Goal: Information Seeking & Learning: Compare options

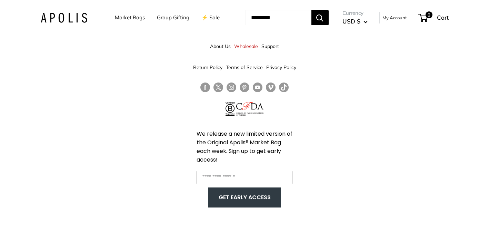
click at [125, 18] on link "Market Bags" at bounding box center [130, 18] width 30 height 10
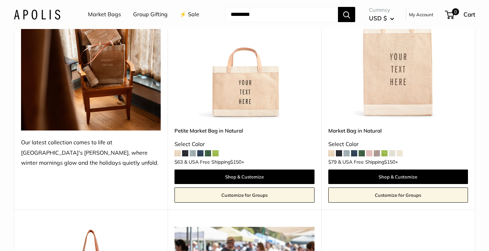
scroll to position [143, 0]
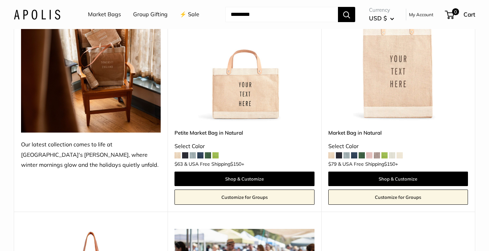
click at [186, 154] on span at bounding box center [185, 155] width 6 height 6
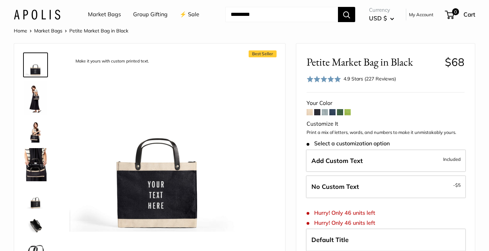
scroll to position [13, 0]
click at [37, 95] on img at bounding box center [35, 97] width 22 height 33
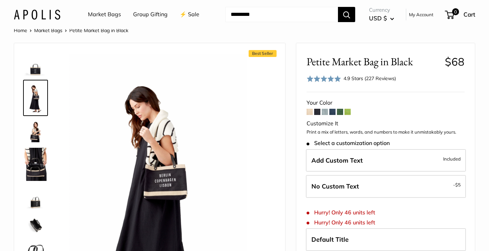
click at [34, 124] on img at bounding box center [35, 131] width 22 height 22
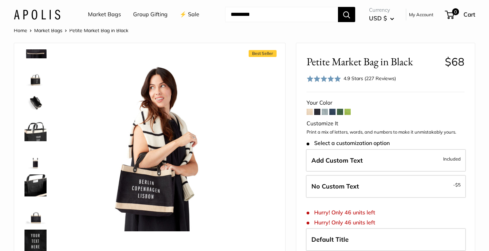
scroll to position [119, 0]
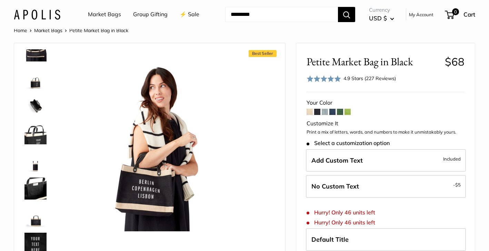
click at [41, 186] on img at bounding box center [35, 188] width 22 height 22
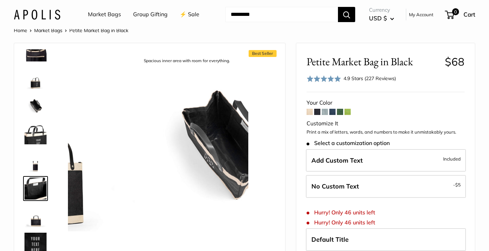
scroll to position [149, 0]
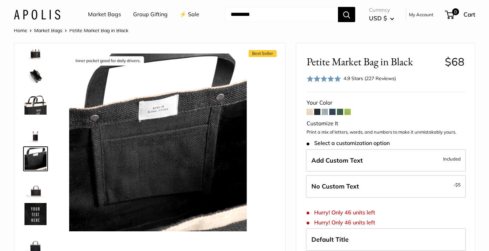
click at [318, 110] on span at bounding box center [317, 112] width 6 height 6
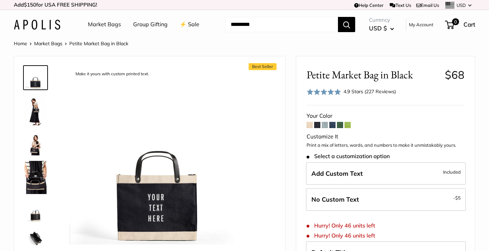
click at [322, 125] on span at bounding box center [324, 125] width 6 height 6
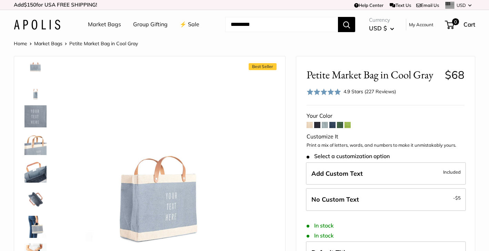
click at [35, 149] on img at bounding box center [35, 144] width 22 height 22
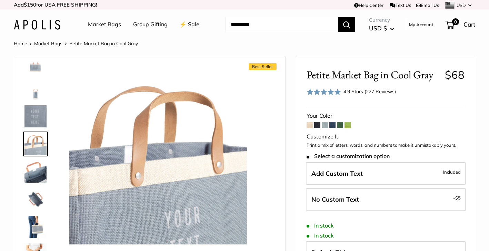
scroll to position [72, 0]
click at [37, 227] on img at bounding box center [35, 226] width 22 height 22
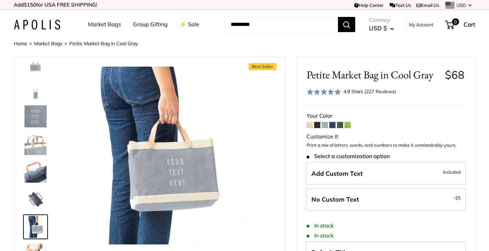
click at [333, 126] on span at bounding box center [332, 125] width 6 height 6
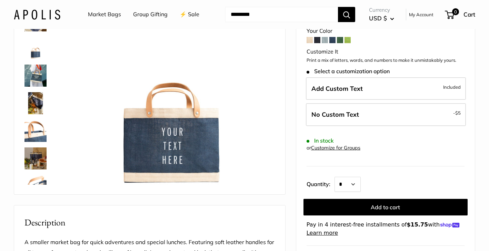
scroll to position [85, 0]
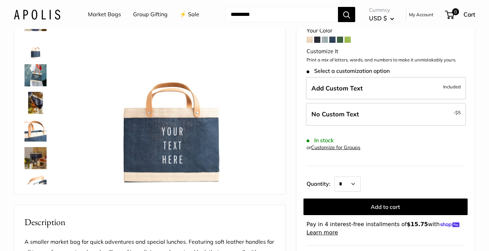
click at [33, 159] on img at bounding box center [35, 158] width 22 height 22
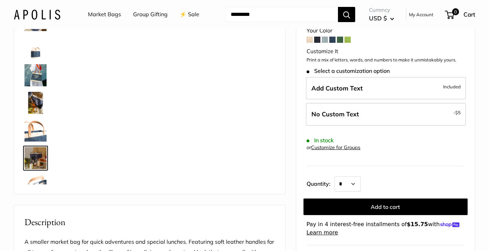
scroll to position [76, 0]
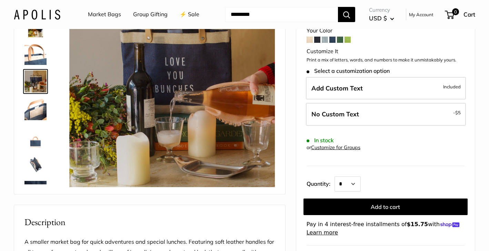
click at [33, 183] on img at bounding box center [35, 192] width 22 height 22
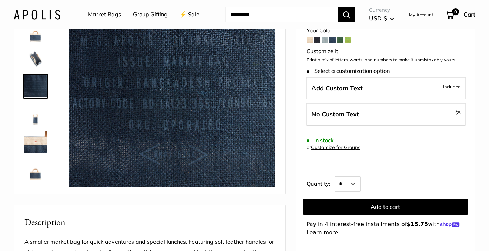
scroll to position [182, 0]
click at [35, 173] on img at bounding box center [35, 169] width 22 height 22
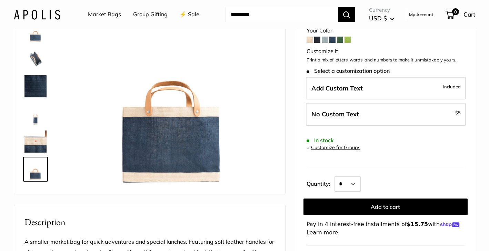
click at [339, 41] on span at bounding box center [340, 40] width 6 height 6
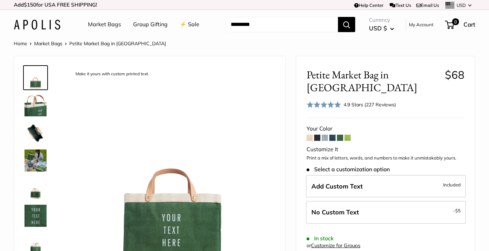
click at [41, 164] on img at bounding box center [35, 160] width 22 height 22
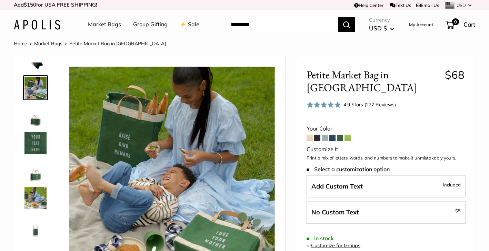
scroll to position [74, 0]
click at [39, 180] on img at bounding box center [35, 169] width 22 height 22
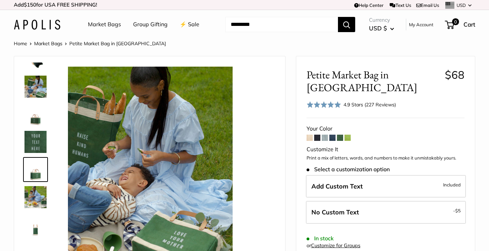
scroll to position [76, 0]
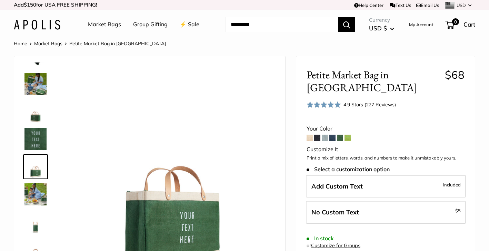
click at [348, 134] on span at bounding box center [347, 137] width 6 height 6
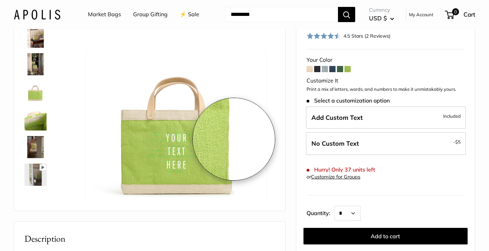
scroll to position [75, 0]
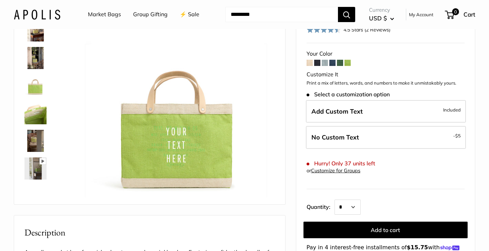
click at [44, 137] on img at bounding box center [35, 141] width 22 height 22
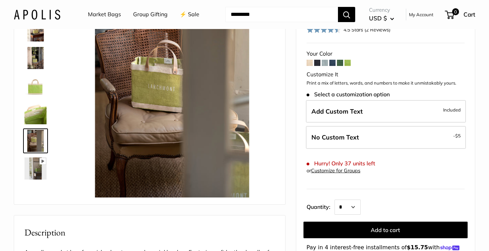
click at [40, 115] on img at bounding box center [35, 113] width 22 height 22
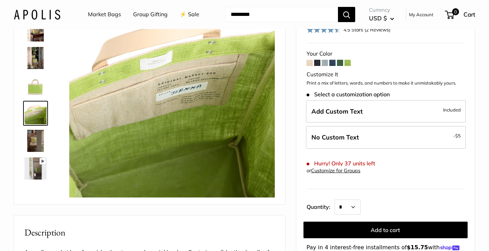
click at [38, 87] on img at bounding box center [35, 85] width 22 height 22
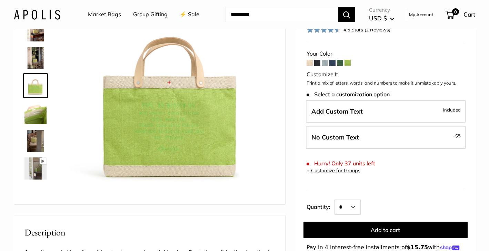
click at [38, 66] on img at bounding box center [35, 58] width 22 height 22
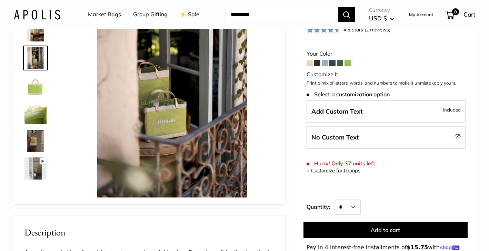
click at [38, 34] on img at bounding box center [35, 30] width 22 height 22
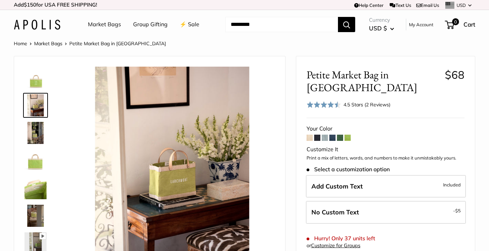
scroll to position [0, 0]
click at [58, 47] on li "Market Bags" at bounding box center [51, 43] width 35 height 9
click at [56, 42] on link "Market Bags" at bounding box center [48, 43] width 28 height 6
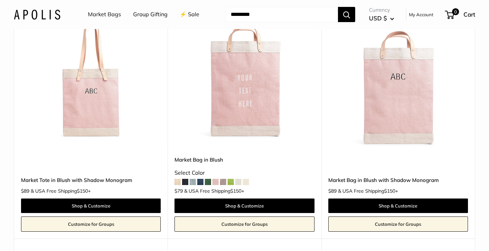
scroll to position [1308, 0]
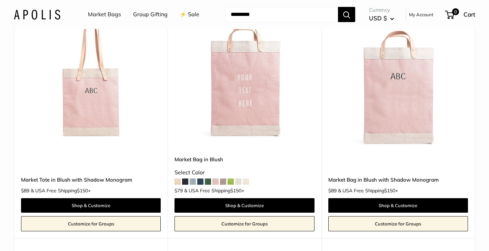
click at [0, 0] on img at bounding box center [0, 0] width 0 height 0
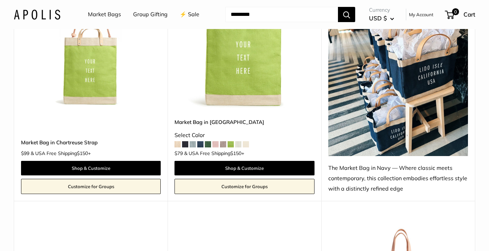
scroll to position [2336, 0]
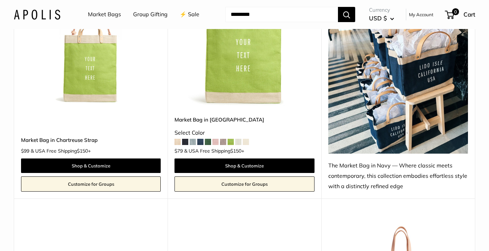
click at [0, 0] on img at bounding box center [0, 0] width 0 height 0
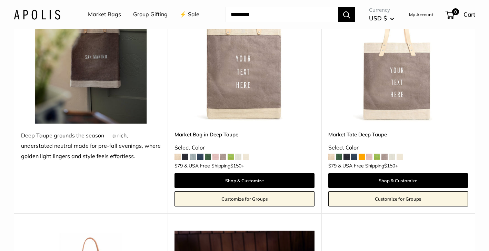
scroll to position [3308, 0]
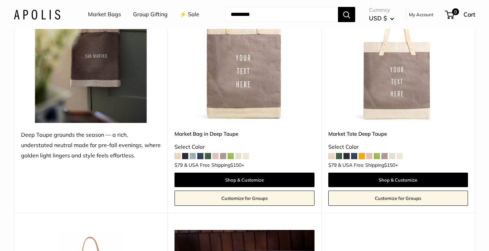
click at [0, 0] on img at bounding box center [0, 0] width 0 height 0
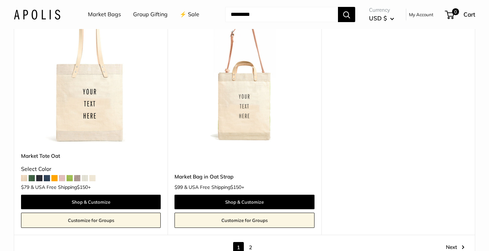
scroll to position [3779, 0]
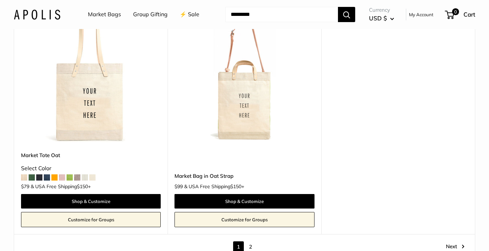
click at [0, 0] on img at bounding box center [0, 0] width 0 height 0
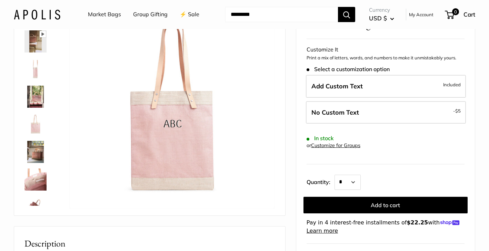
scroll to position [69, 0]
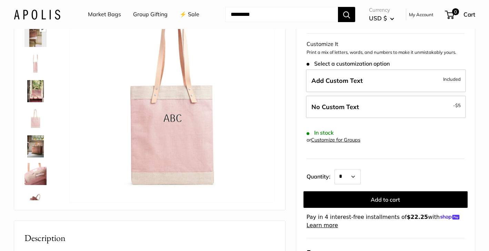
click at [36, 150] on img at bounding box center [35, 146] width 22 height 22
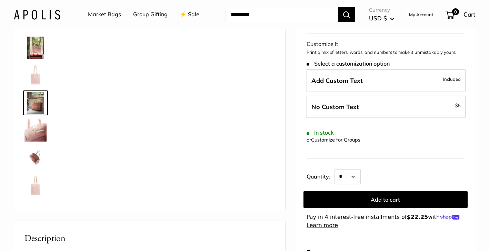
scroll to position [44, 0]
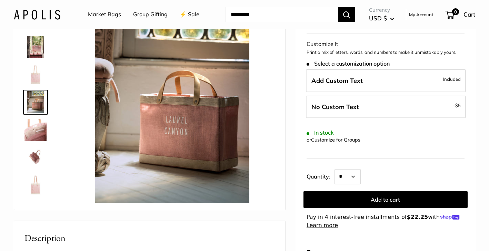
click at [33, 174] on img at bounding box center [35, 185] width 22 height 22
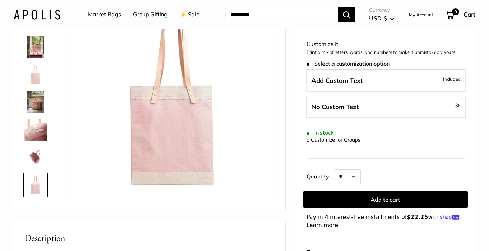
click at [33, 155] on img at bounding box center [35, 157] width 22 height 22
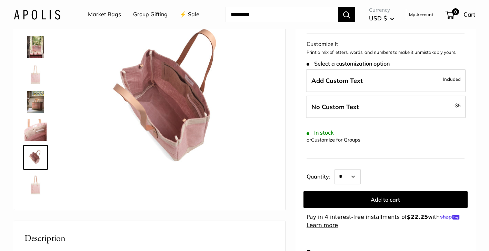
click at [32, 78] on img at bounding box center [35, 74] width 22 height 22
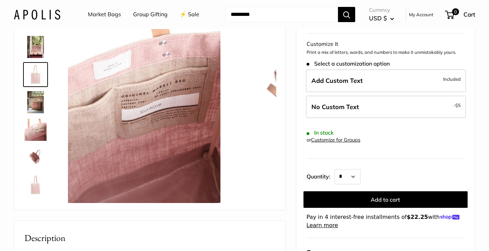
scroll to position [21, 0]
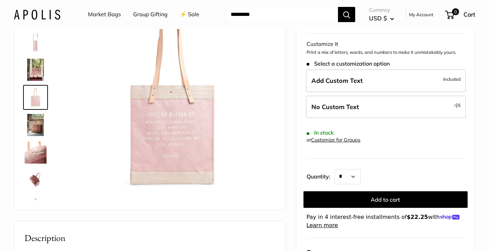
click at [33, 48] on img at bounding box center [35, 42] width 22 height 22
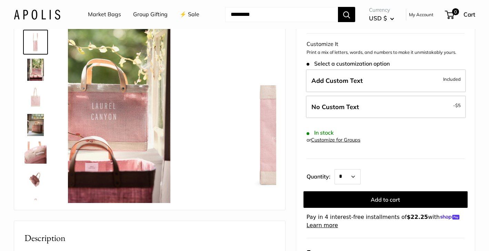
scroll to position [0, 0]
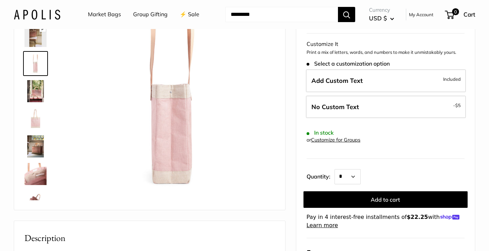
click at [35, 38] on img at bounding box center [35, 36] width 22 height 22
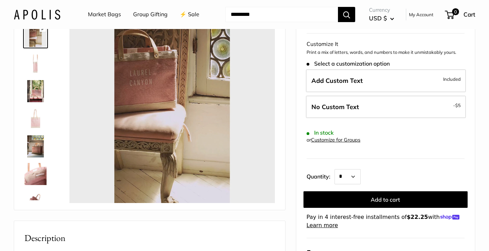
type input "*"
click at [33, 147] on img at bounding box center [35, 146] width 22 height 22
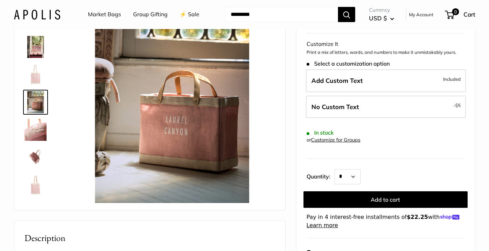
scroll to position [44, 0]
click at [34, 185] on img at bounding box center [35, 185] width 22 height 22
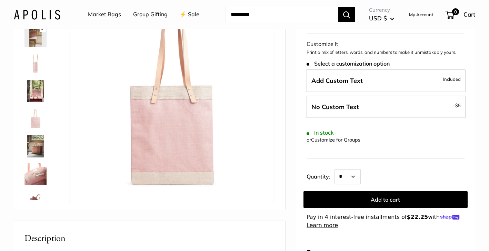
scroll to position [0, 0]
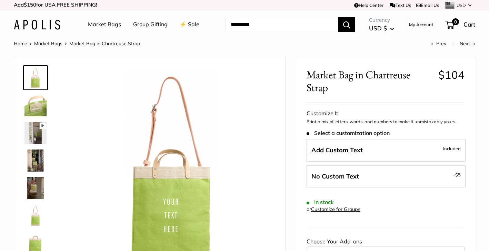
click at [33, 219] on img at bounding box center [35, 215] width 22 height 22
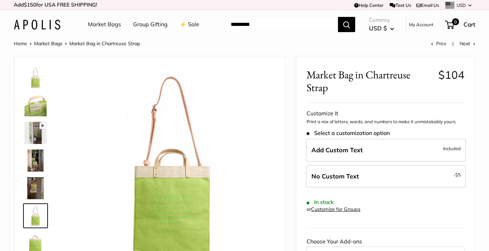
click at [38, 188] on img at bounding box center [35, 188] width 22 height 22
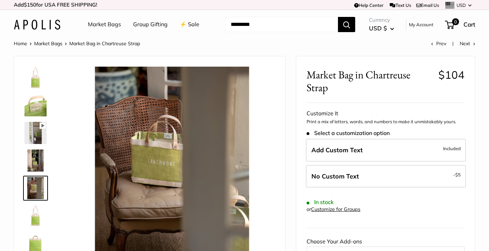
click at [38, 138] on img at bounding box center [35, 133] width 22 height 22
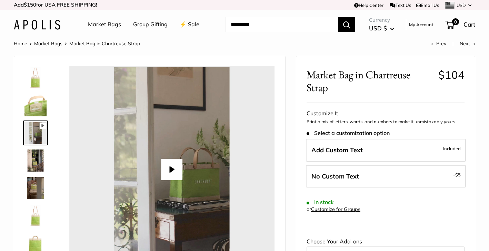
click at [38, 112] on img at bounding box center [35, 105] width 22 height 22
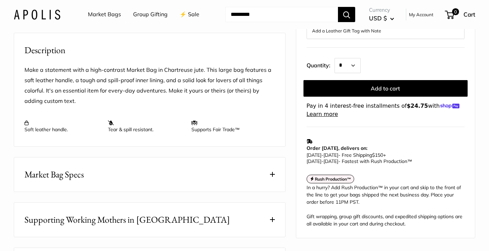
scroll to position [258, 0]
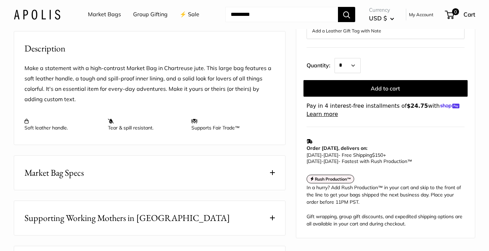
click at [274, 190] on button "Market Bag Specs" at bounding box center [149, 172] width 271 height 34
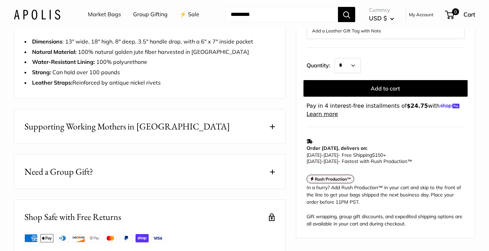
scroll to position [417, 0]
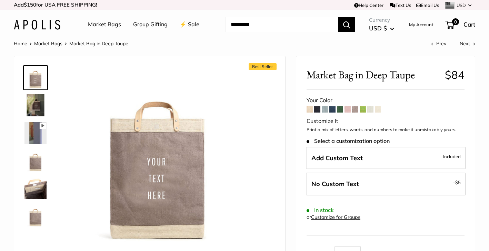
click at [37, 109] on img at bounding box center [35, 105] width 22 height 22
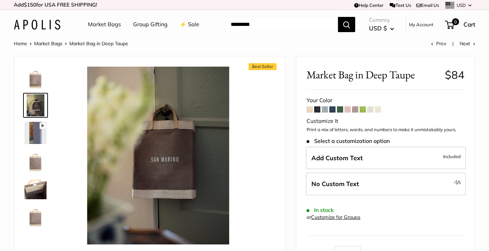
click at [31, 198] on img at bounding box center [35, 188] width 22 height 22
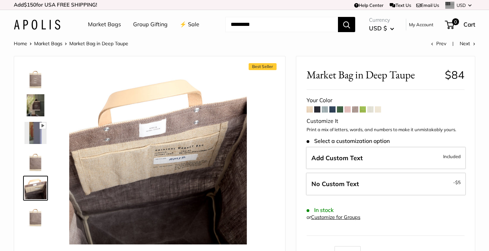
click at [32, 221] on img at bounding box center [35, 215] width 22 height 22
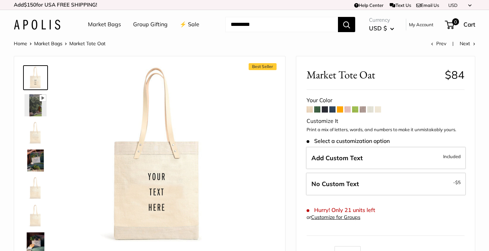
scroll to position [6, 0]
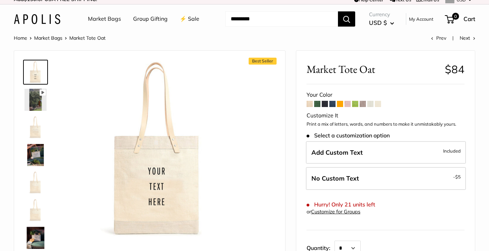
click at [39, 155] on img at bounding box center [35, 155] width 22 height 22
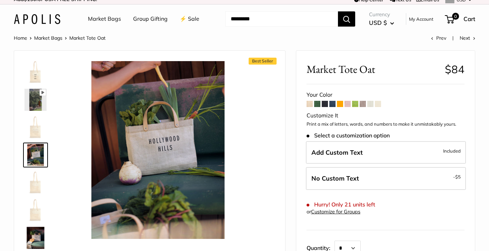
click at [33, 182] on img at bounding box center [35, 182] width 22 height 22
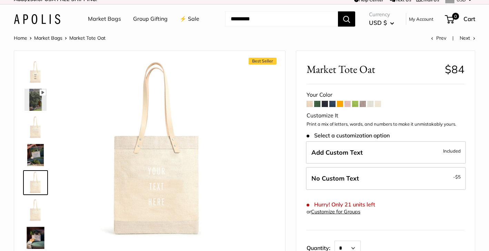
click at [33, 213] on img at bounding box center [35, 210] width 22 height 22
click at [34, 231] on img at bounding box center [35, 237] width 22 height 22
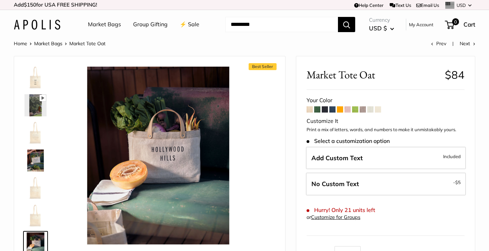
scroll to position [0, 0]
click at [365, 110] on span at bounding box center [362, 109] width 6 height 6
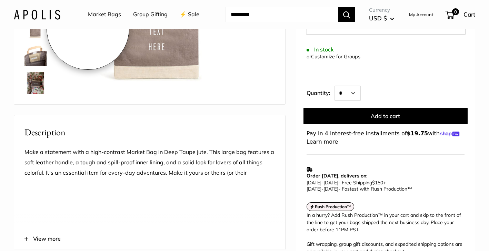
scroll to position [161, 0]
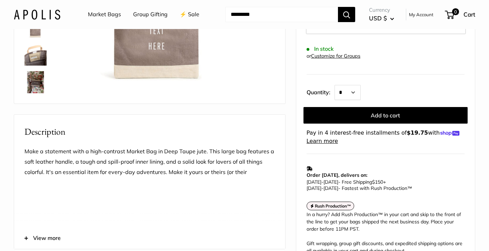
click at [37, 85] on img at bounding box center [35, 82] width 22 height 22
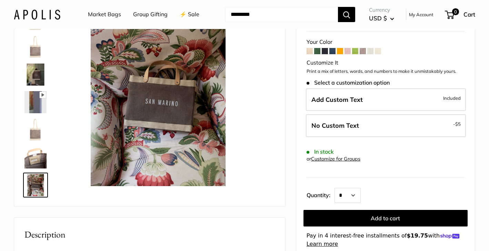
scroll to position [58, 0]
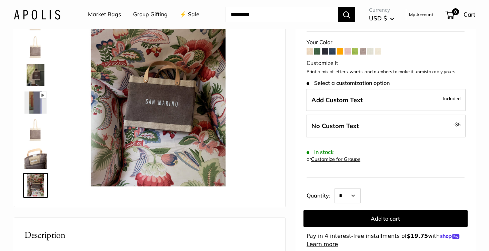
click at [33, 53] on img at bounding box center [35, 47] width 22 height 22
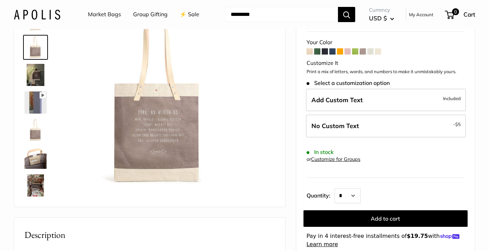
click at [35, 68] on img at bounding box center [35, 75] width 22 height 22
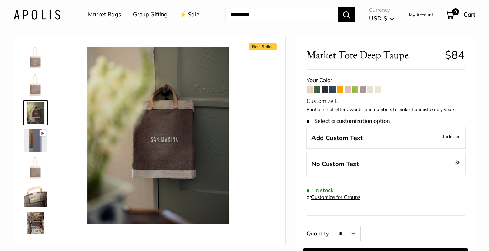
scroll to position [20, 0]
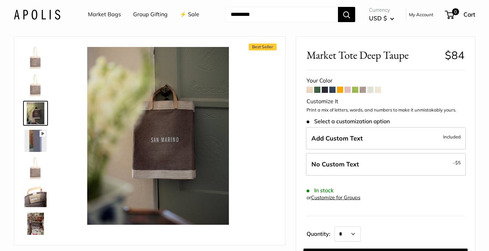
click at [35, 60] on img at bounding box center [35, 58] width 22 height 22
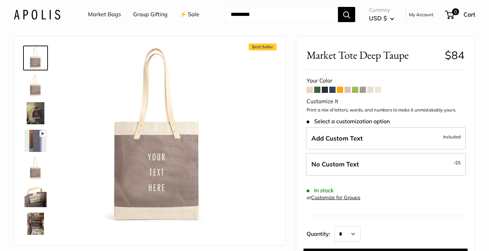
click at [33, 86] on img at bounding box center [35, 85] width 22 height 22
click at [379, 91] on span at bounding box center [378, 89] width 6 height 6
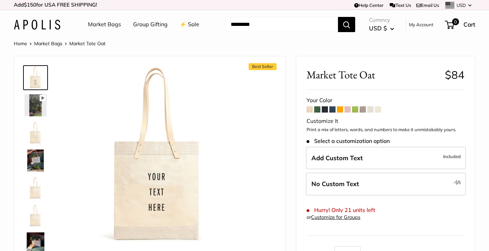
click at [370, 107] on span at bounding box center [370, 109] width 6 height 6
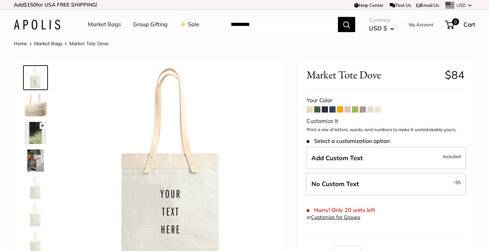
click at [37, 187] on img at bounding box center [35, 188] width 22 height 22
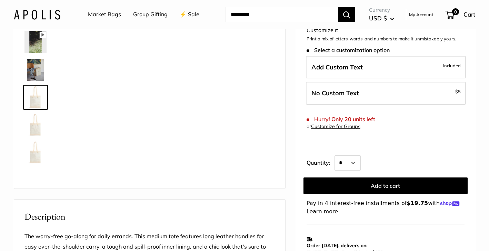
scroll to position [92, 0]
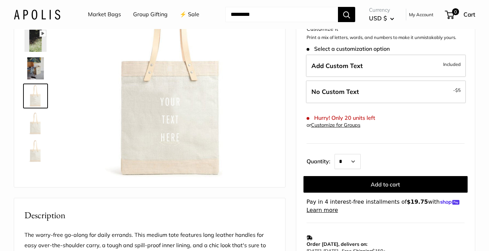
click at [39, 127] on img at bounding box center [35, 123] width 22 height 22
click at [33, 151] on img at bounding box center [35, 151] width 22 height 22
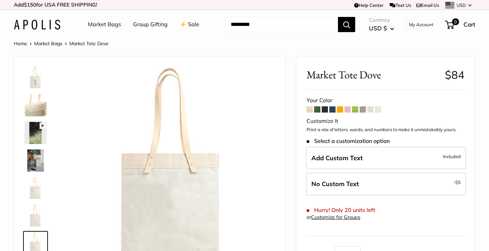
scroll to position [0, 0]
click at [194, 27] on link "⚡️ Sale" at bounding box center [190, 24] width 20 height 10
